Goal: Transaction & Acquisition: Subscribe to service/newsletter

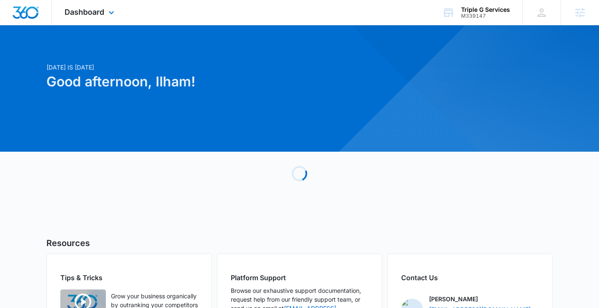
click at [105, 15] on div "Dashboard Apps Reputation Websites Forms CRM Email Social Shop Payments POS Con…" at bounding box center [90, 12] width 77 height 25
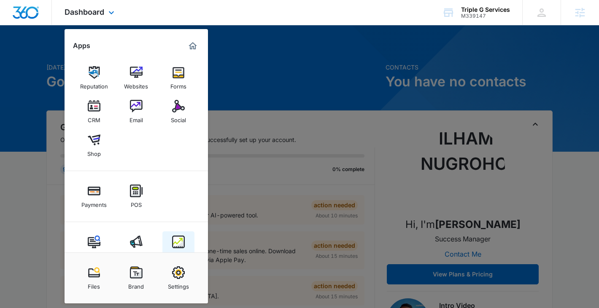
scroll to position [21, 0]
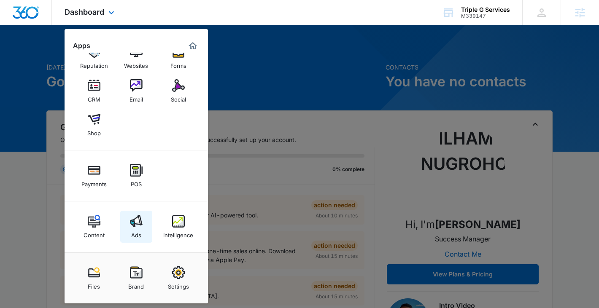
click at [133, 228] on div "Ads" at bounding box center [136, 233] width 10 height 11
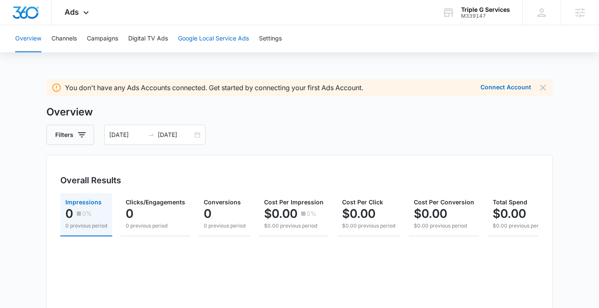
click at [208, 39] on button "Google Local Service Ads" at bounding box center [213, 38] width 71 height 27
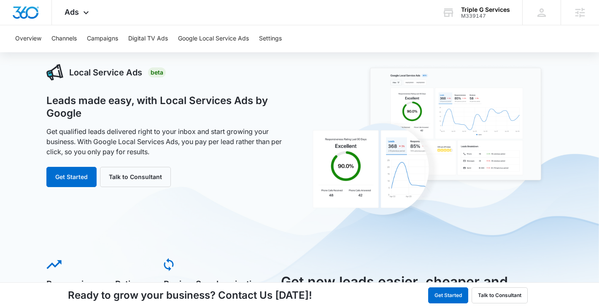
scroll to position [22, 0]
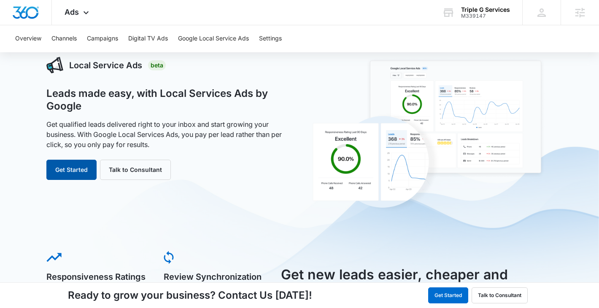
click at [80, 170] on button "Get Started" at bounding box center [71, 170] width 50 height 20
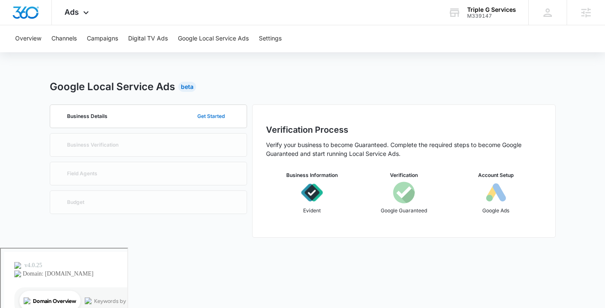
click at [218, 115] on button "Get Started" at bounding box center [211, 116] width 44 height 20
